Goal: Task Accomplishment & Management: Manage account settings

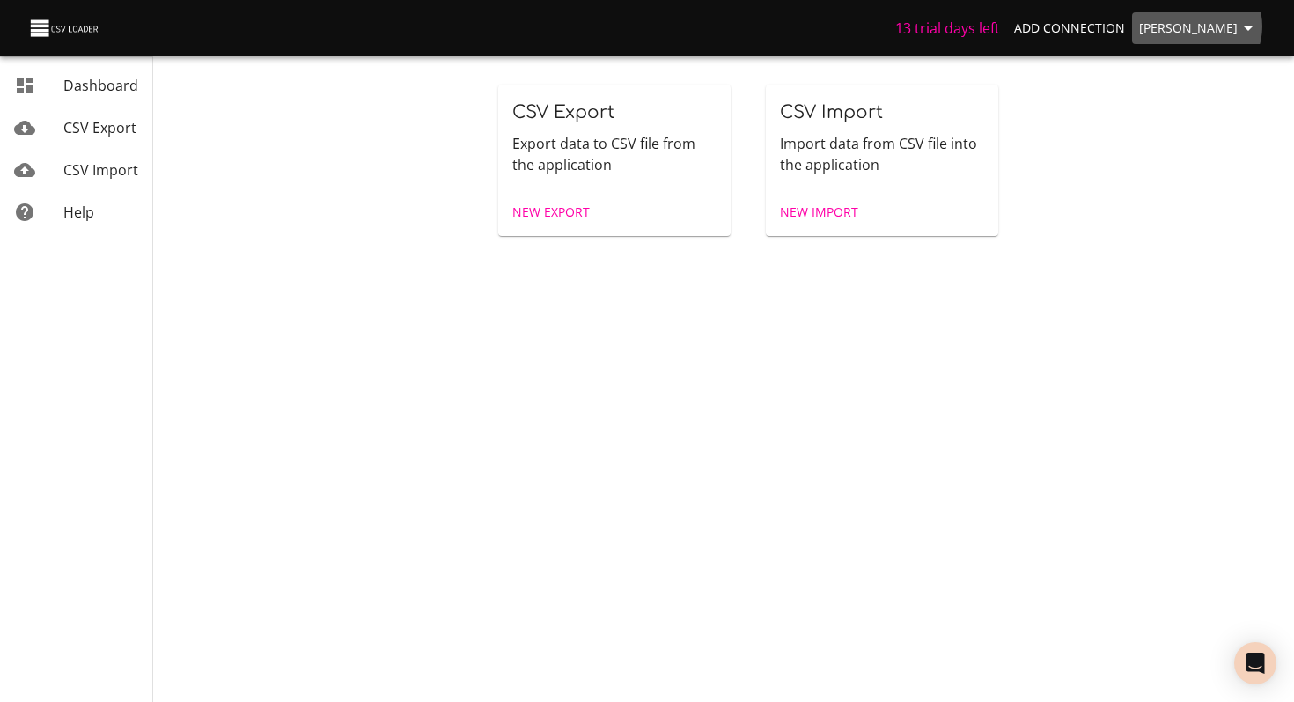
click at [1205, 26] on span "[PERSON_NAME]" at bounding box center [1199, 29] width 120 height 22
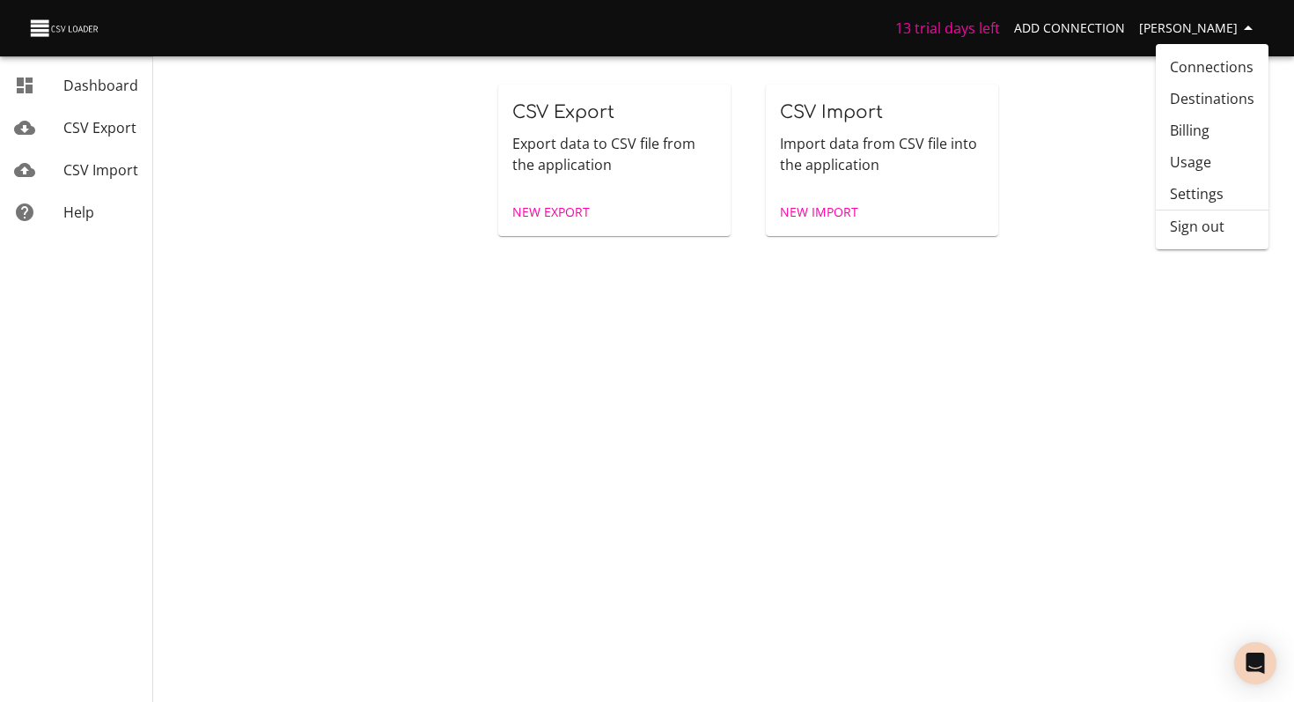
click at [1196, 133] on link "Billing" at bounding box center [1212, 130] width 113 height 32
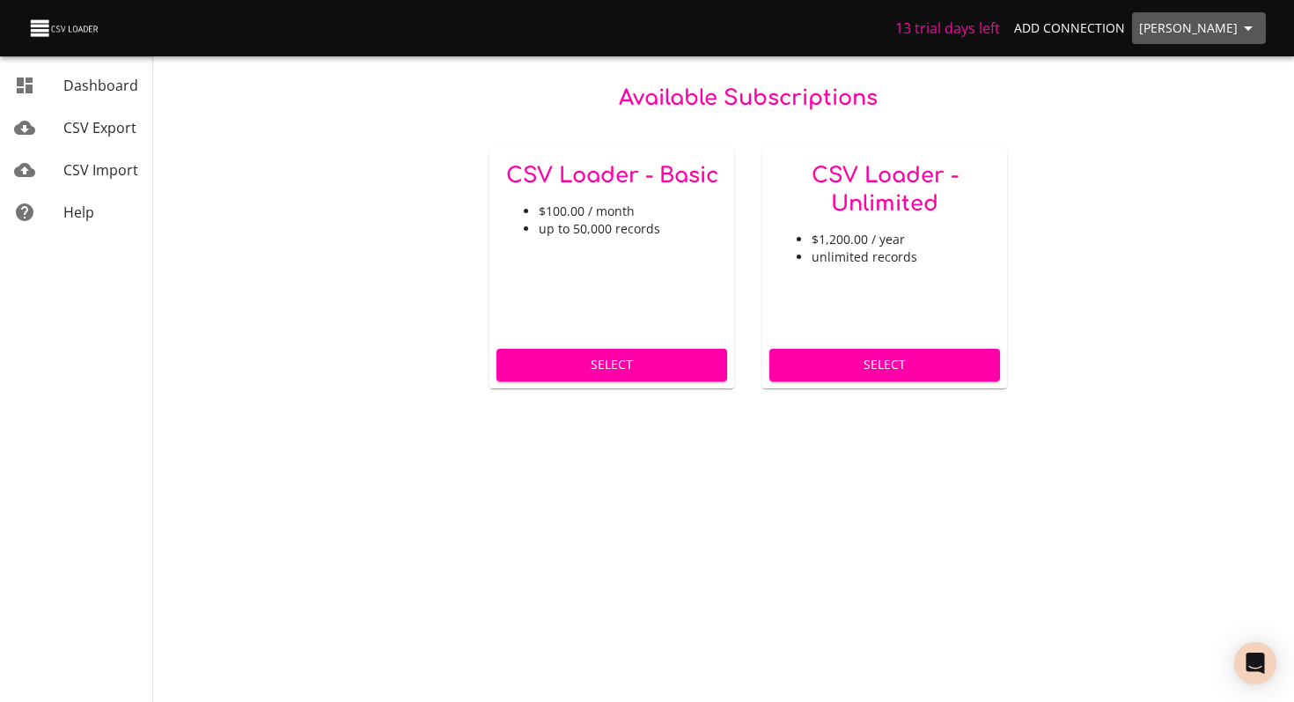
click at [1208, 30] on span "[PERSON_NAME]" at bounding box center [1199, 29] width 120 height 22
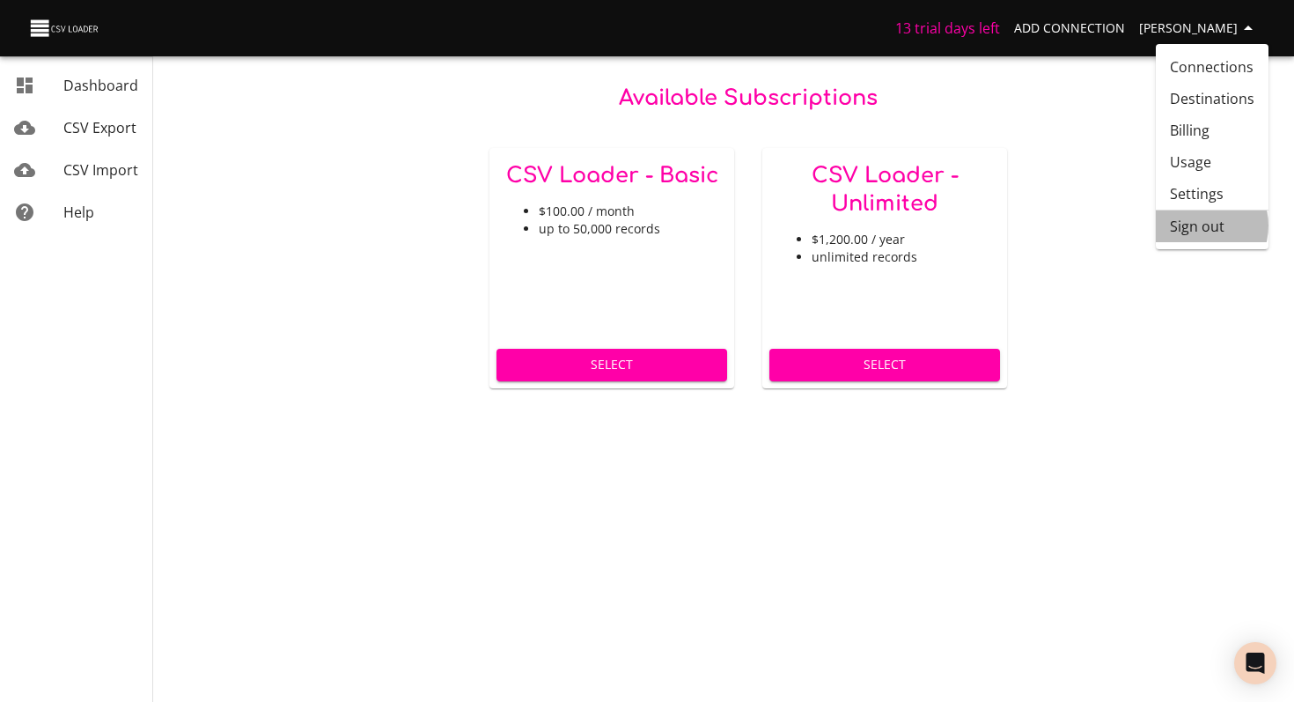
click at [1195, 225] on li "Sign out" at bounding box center [1212, 226] width 113 height 32
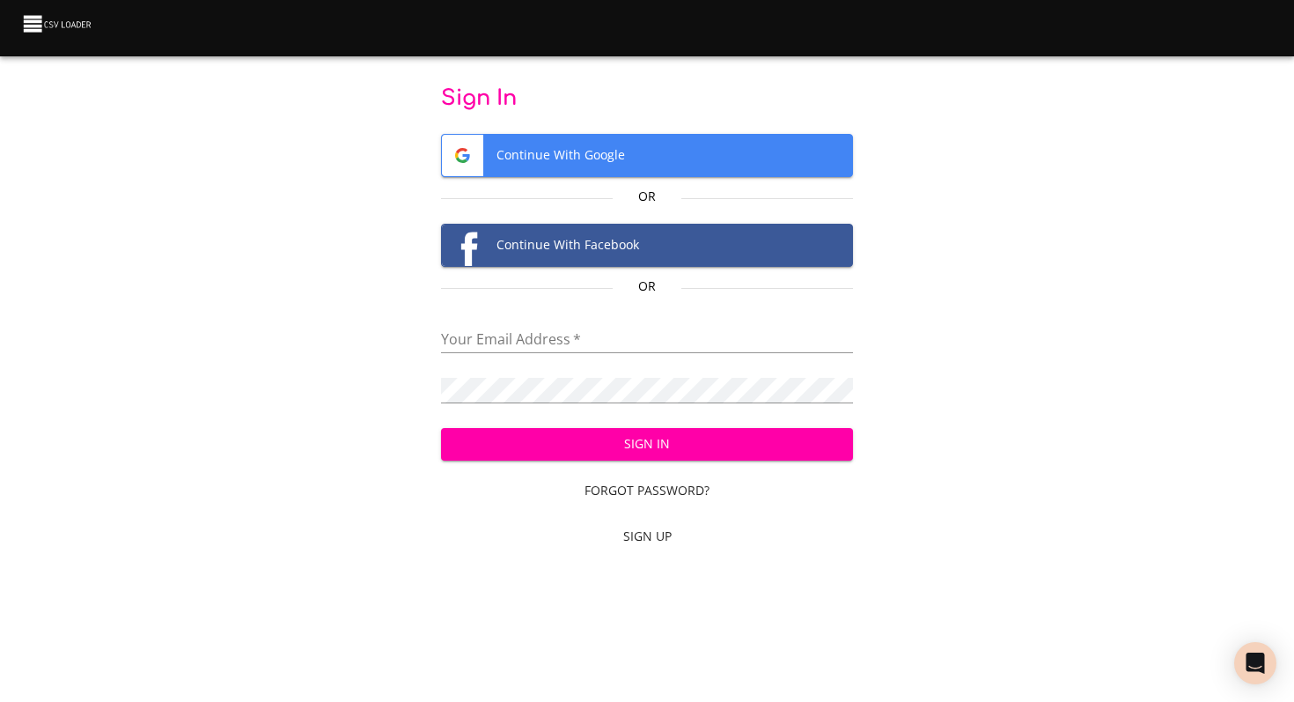
click at [510, 342] on input "email" at bounding box center [647, 340] width 413 height 26
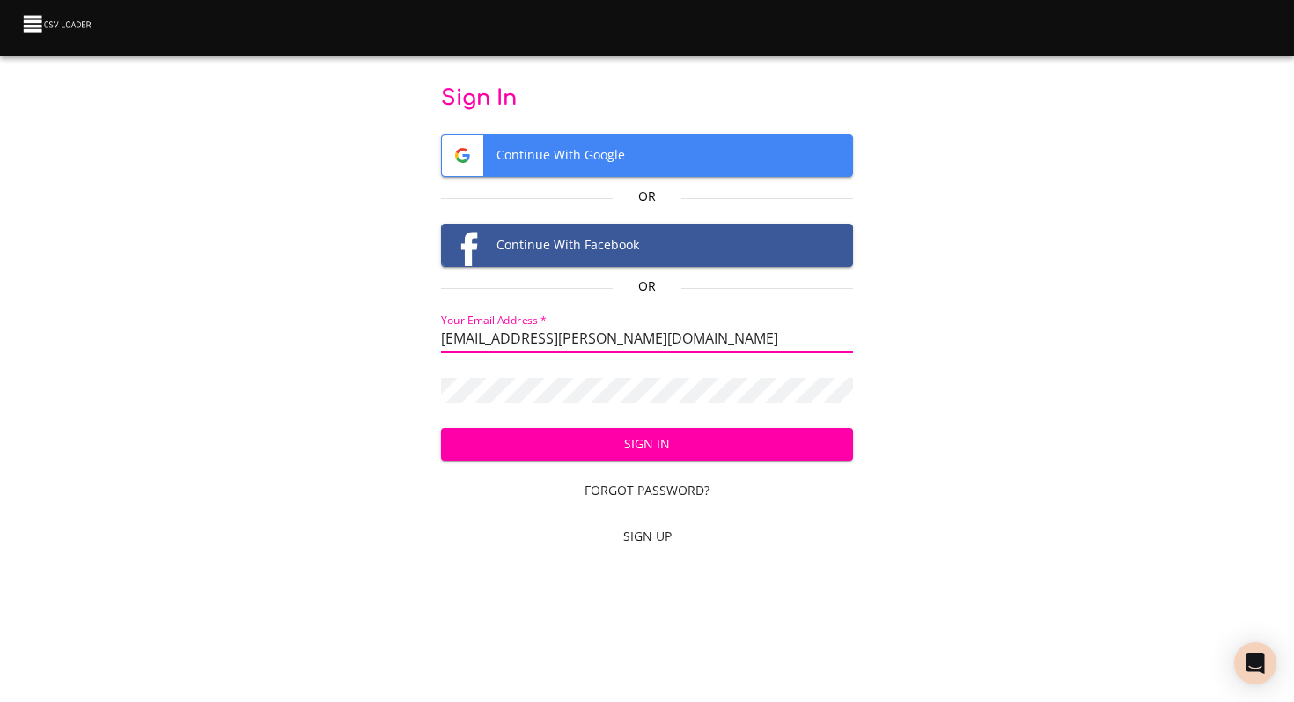
type input "aly@tamara.co"
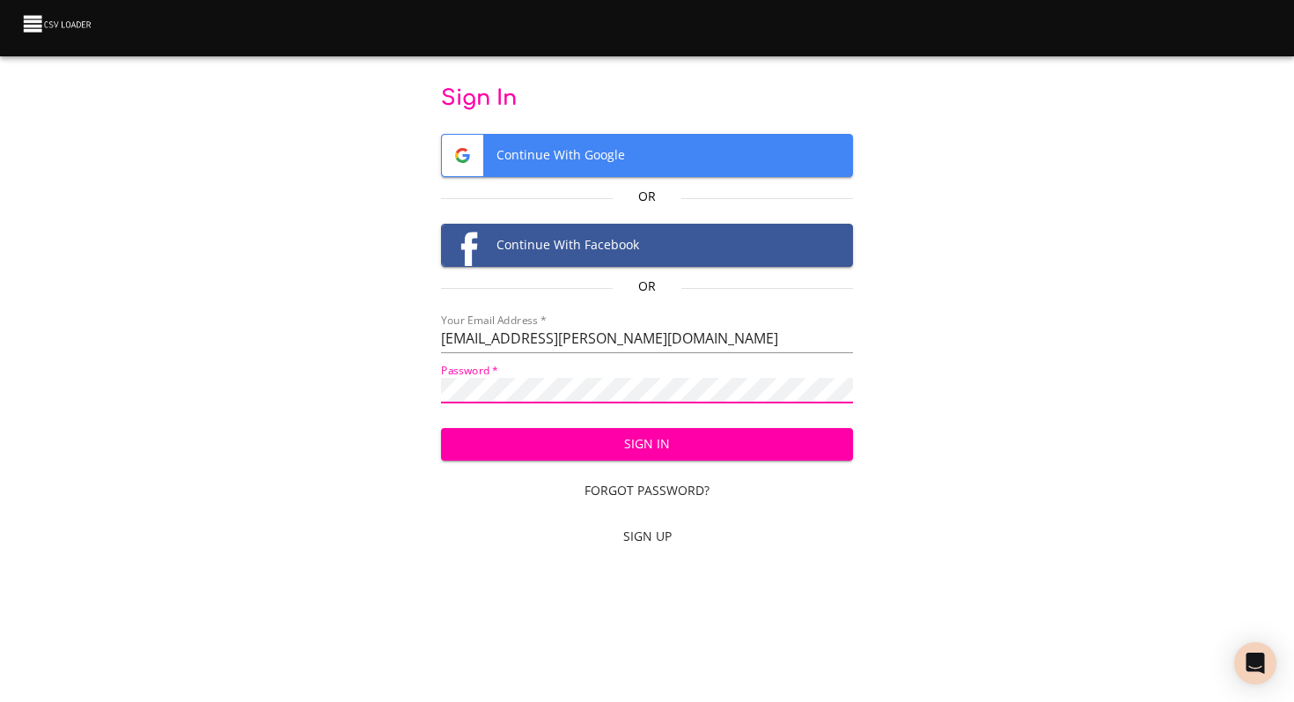
click at [441, 428] on button "Sign In" at bounding box center [647, 444] width 413 height 33
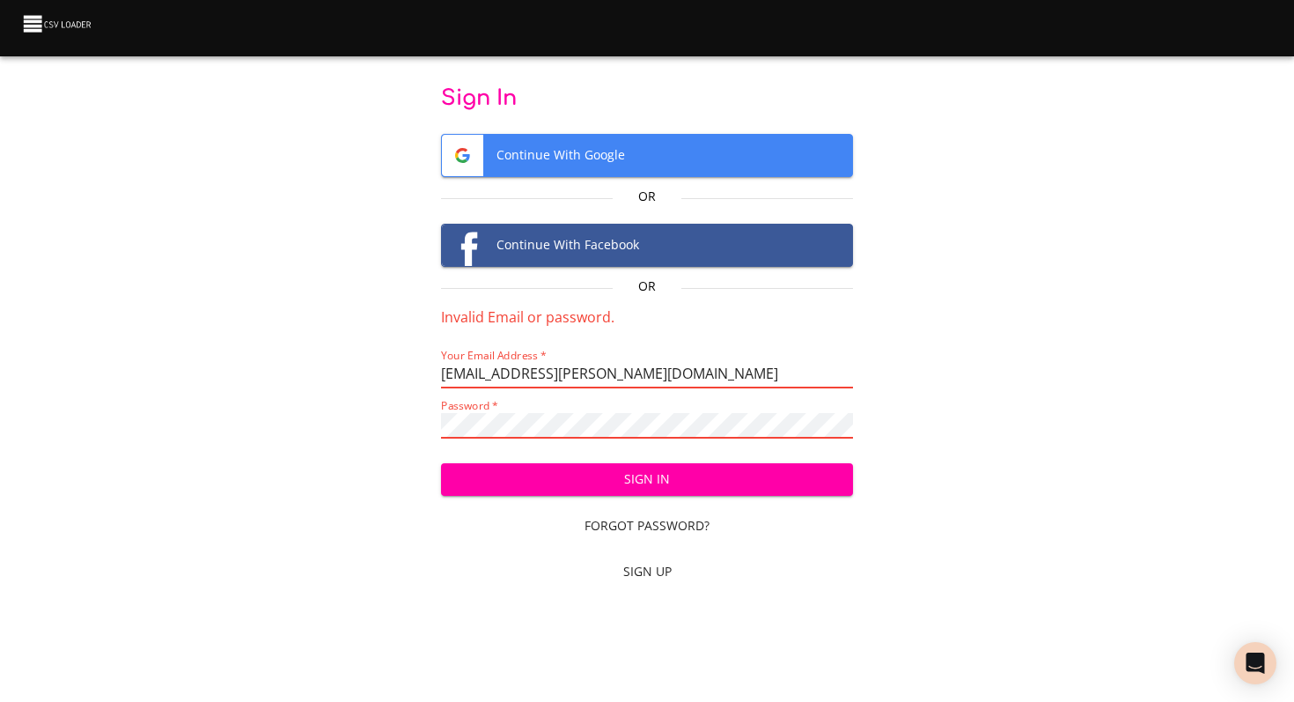
click at [512, 477] on span "Sign In" at bounding box center [647, 479] width 385 height 22
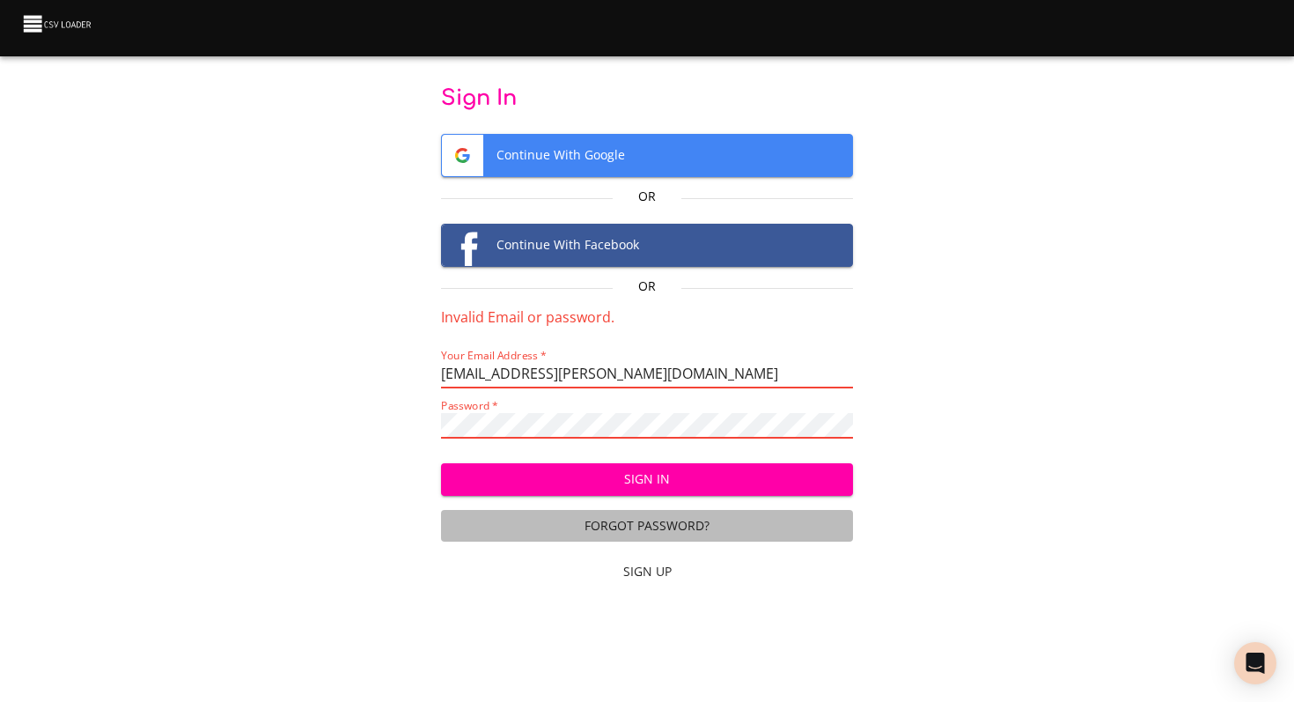
click at [695, 523] on span "Forgot Password?" at bounding box center [647, 526] width 399 height 22
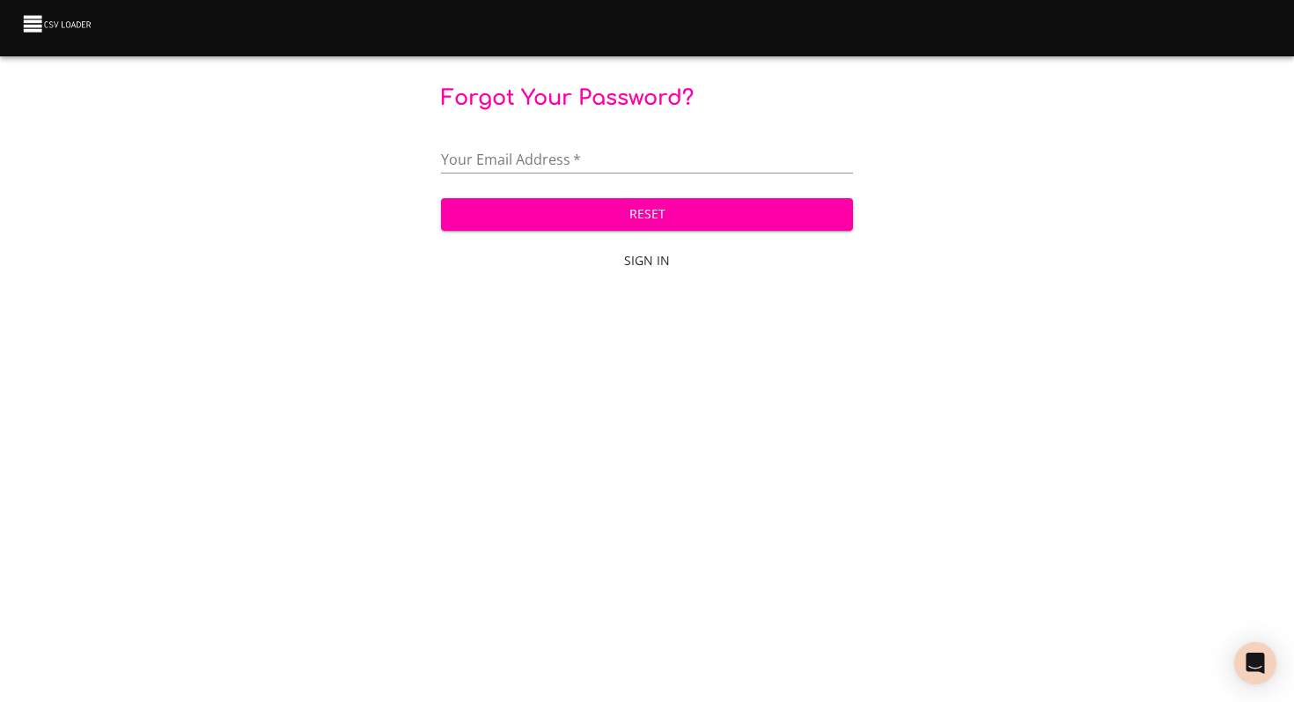
click at [610, 162] on input "email" at bounding box center [647, 161] width 413 height 26
type input "aly@tamara.co"
click at [441, 198] on button "Reset" at bounding box center [647, 214] width 413 height 33
click at [560, 213] on span "Save" at bounding box center [647, 214] width 385 height 22
